Goal: Task Accomplishment & Management: Use online tool/utility

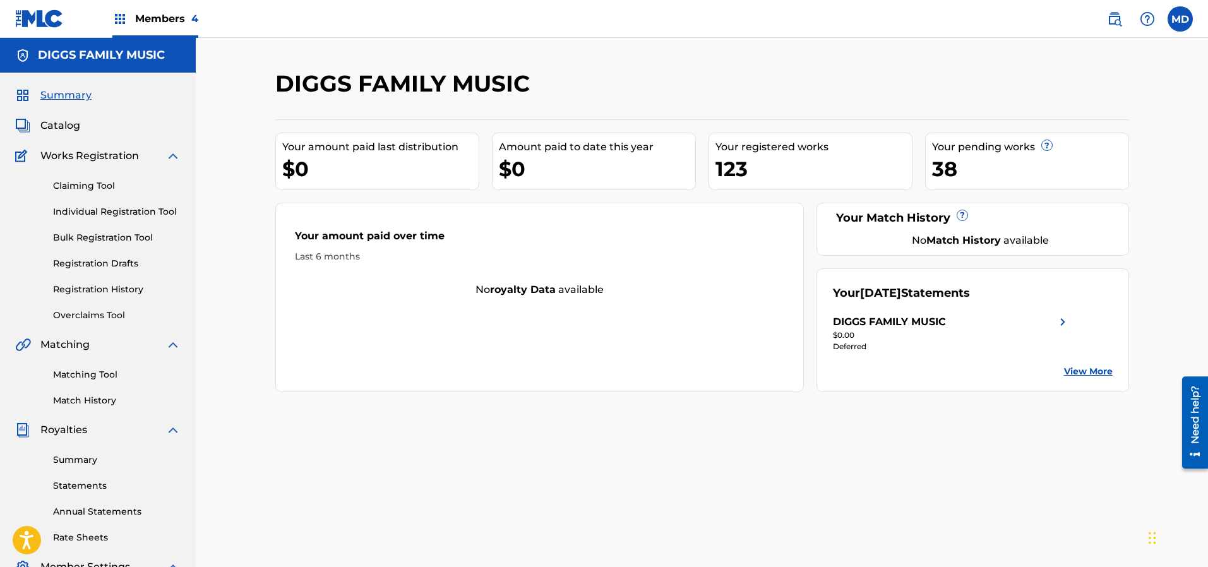
click at [167, 14] on span "Members 4" at bounding box center [166, 18] width 63 height 15
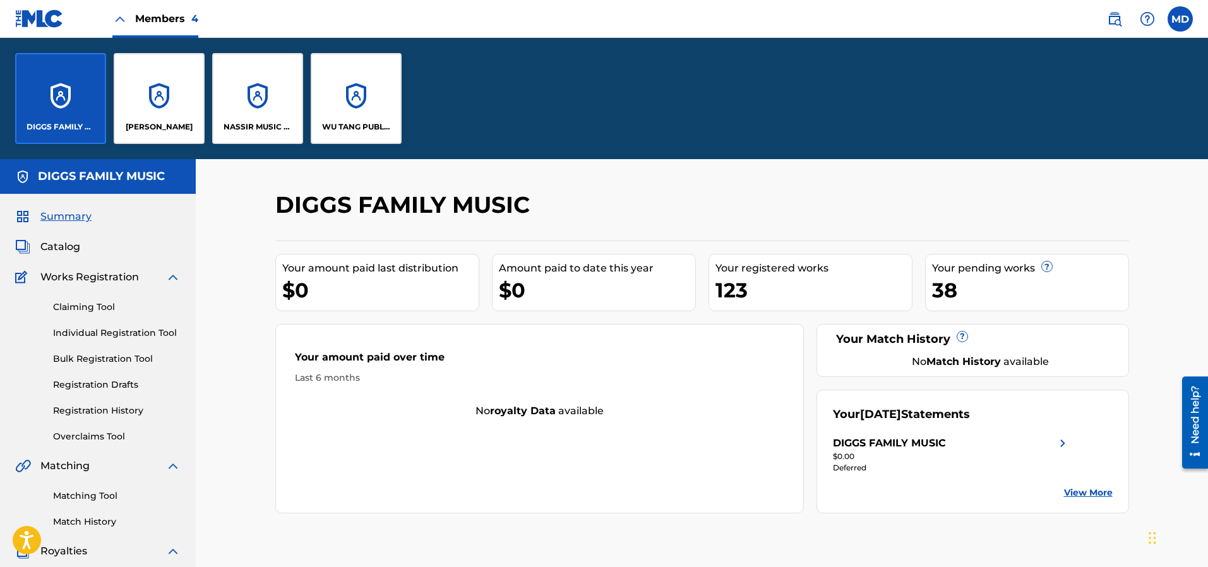
click at [339, 98] on div "WU TANG PUBLISHING INC" at bounding box center [356, 98] width 91 height 91
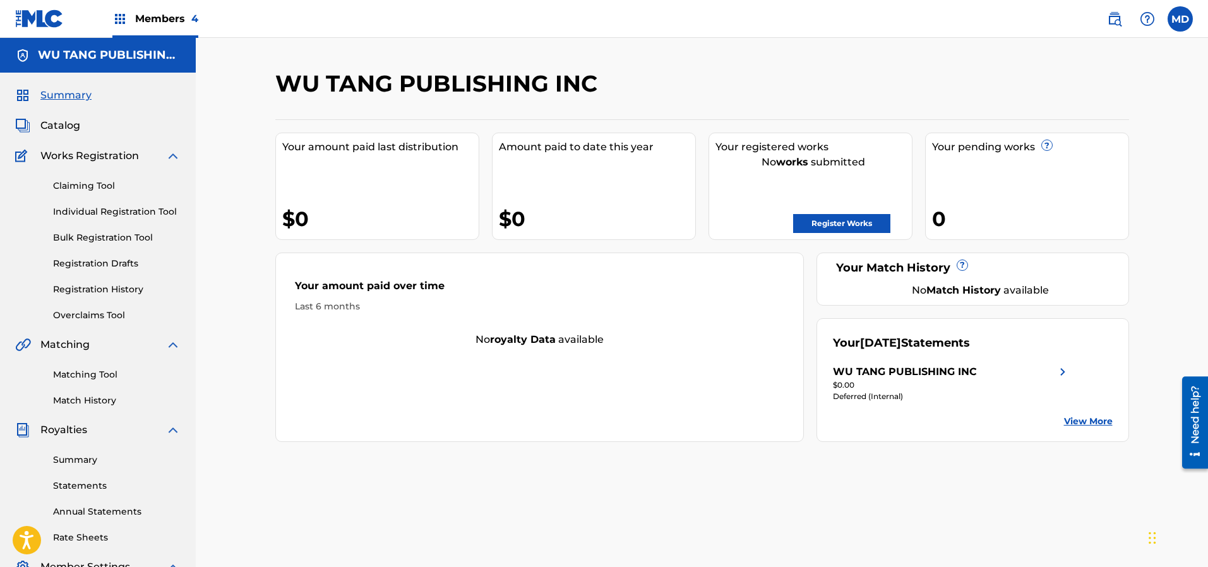
click at [90, 184] on link "Claiming Tool" at bounding box center [117, 185] width 128 height 13
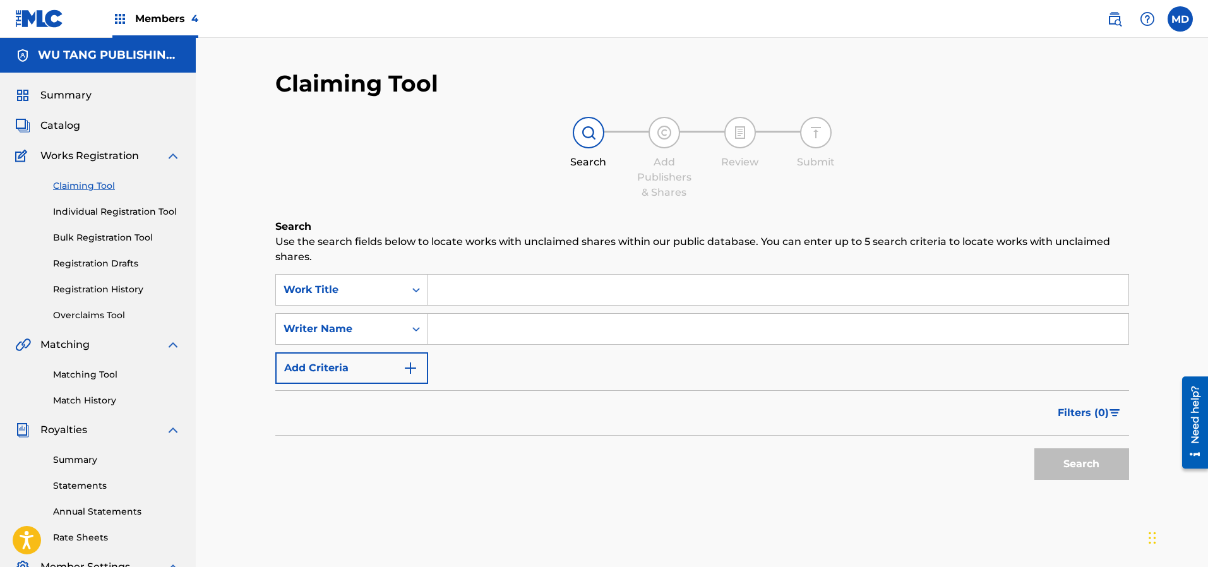
click at [450, 291] on input "Search Form" at bounding box center [778, 290] width 700 height 30
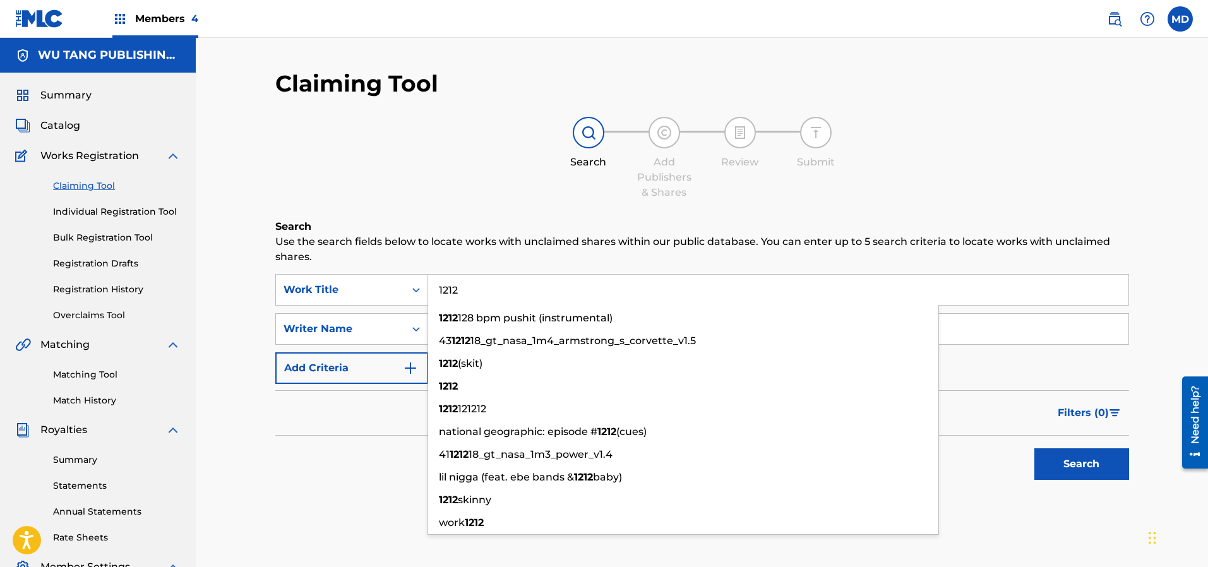
type input "1212"
click at [1034, 448] on button "Search" at bounding box center [1081, 464] width 95 height 32
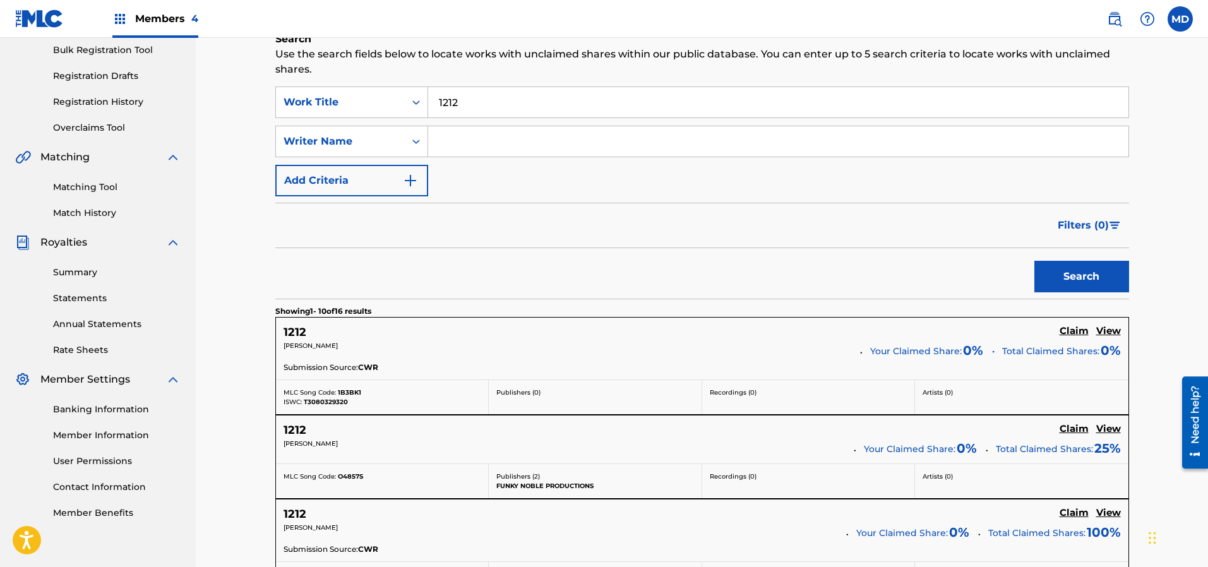
scroll to position [189, 0]
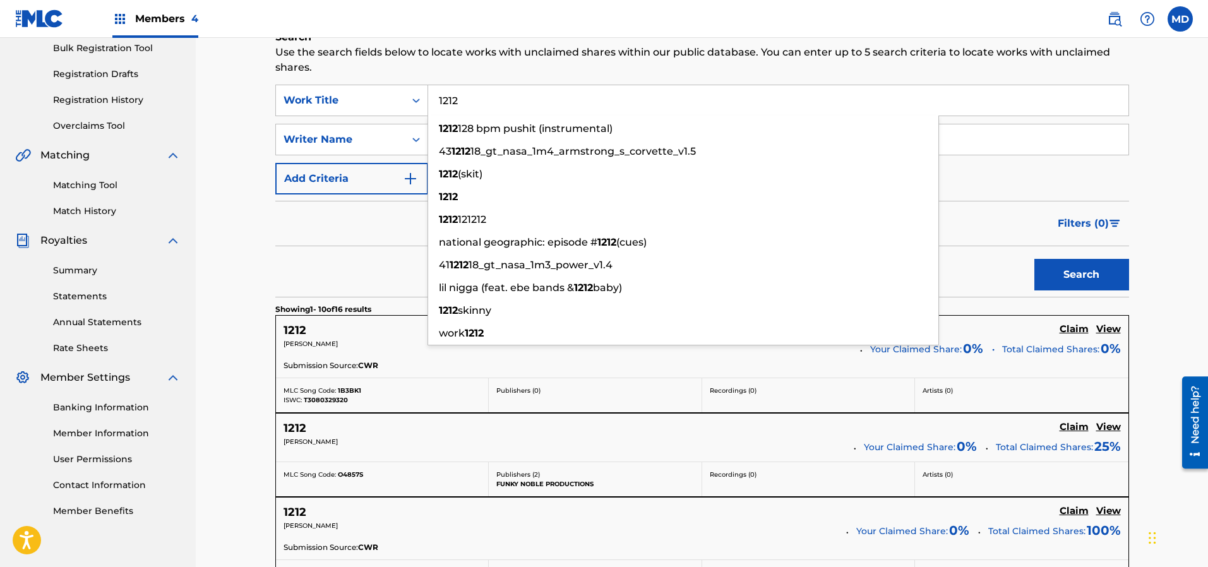
click at [350, 259] on div "Search" at bounding box center [701, 271] width 853 height 50
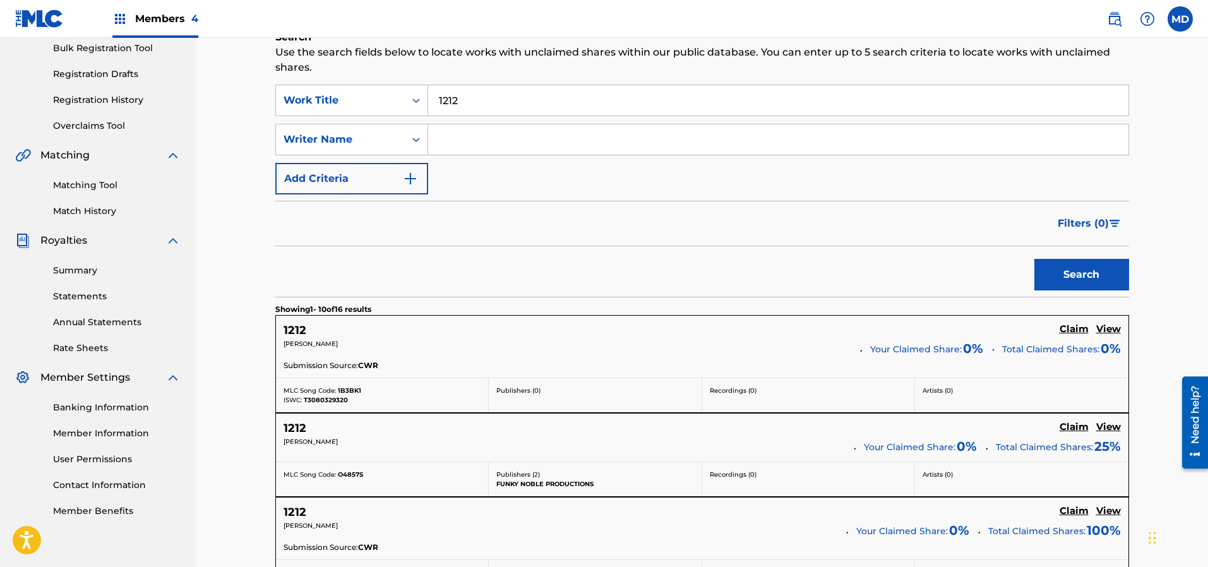
scroll to position [284, 0]
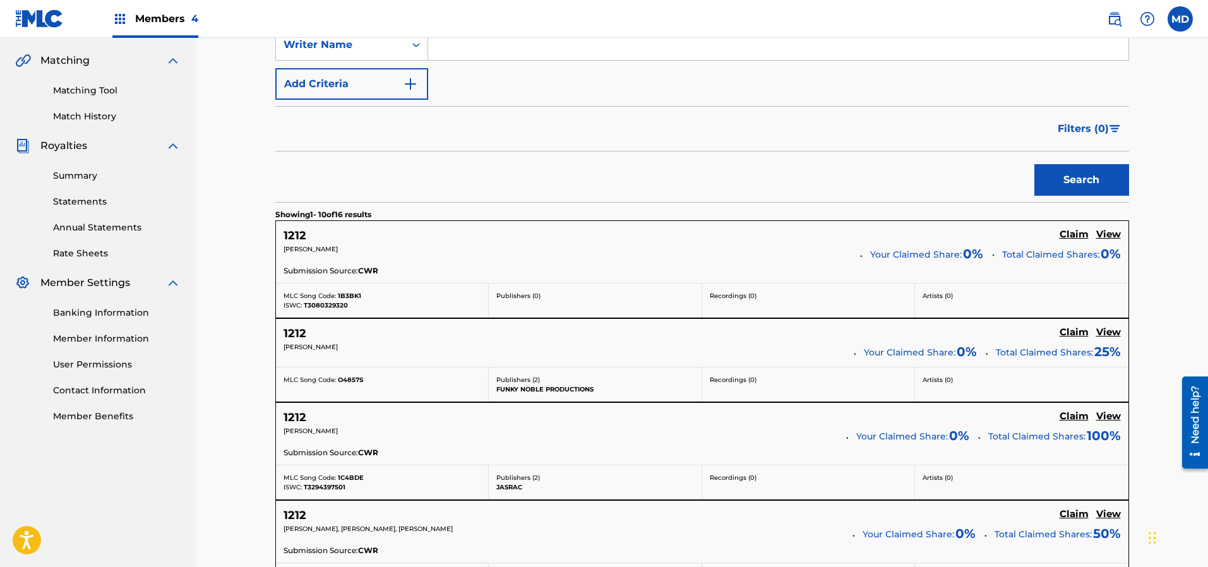
click at [1106, 332] on h5 "View" at bounding box center [1108, 332] width 25 height 12
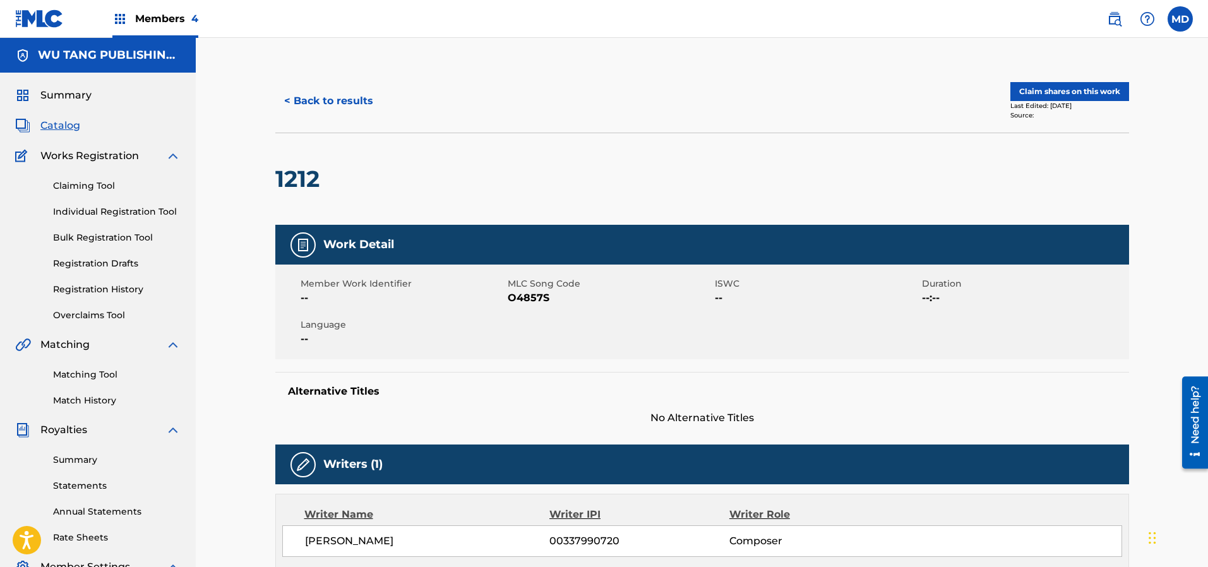
click at [316, 105] on button "< Back to results" at bounding box center [328, 101] width 107 height 32
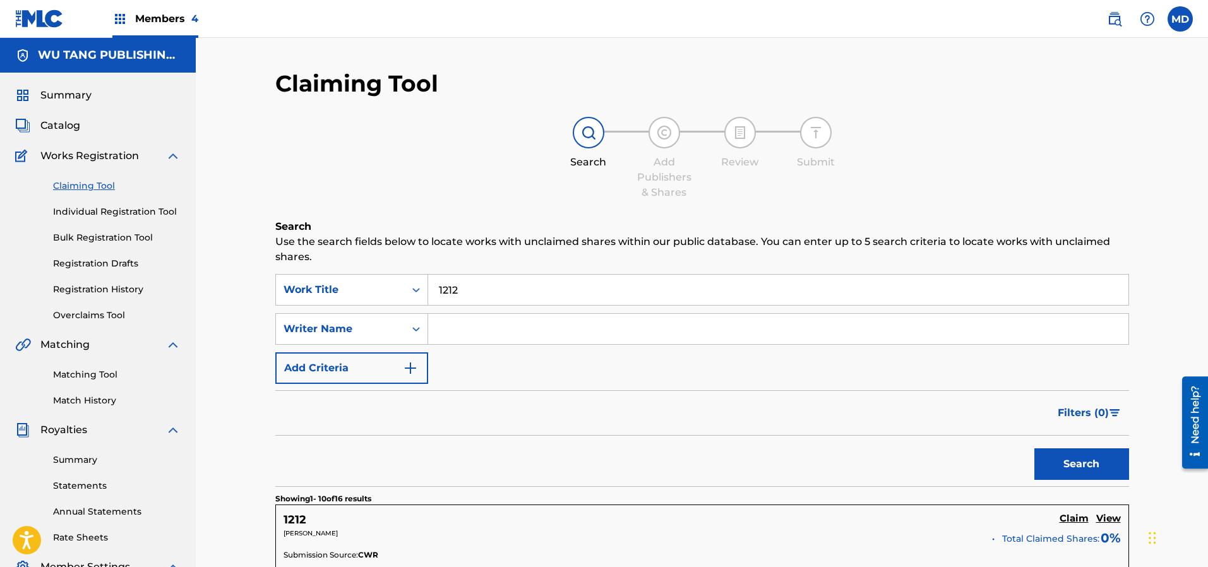
click at [462, 329] on input "Search Form" at bounding box center [778, 329] width 700 height 30
click at [469, 331] on input "[PERSON_NAME]" at bounding box center [778, 329] width 700 height 30
type input "[PERSON_NAME]"
click at [1097, 461] on button "Search" at bounding box center [1081, 464] width 95 height 32
